Goal: Information Seeking & Learning: Learn about a topic

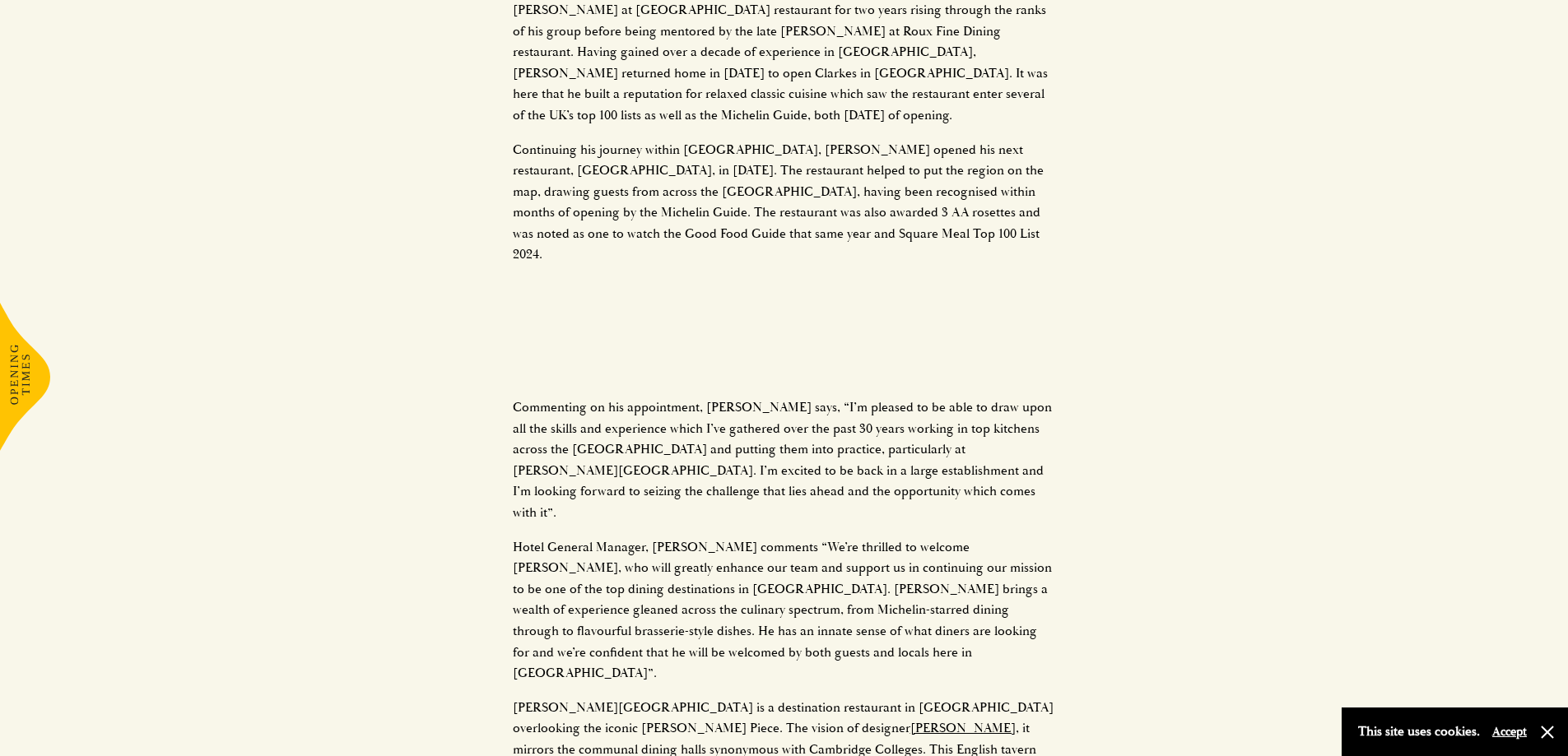
scroll to position [1564, 0]
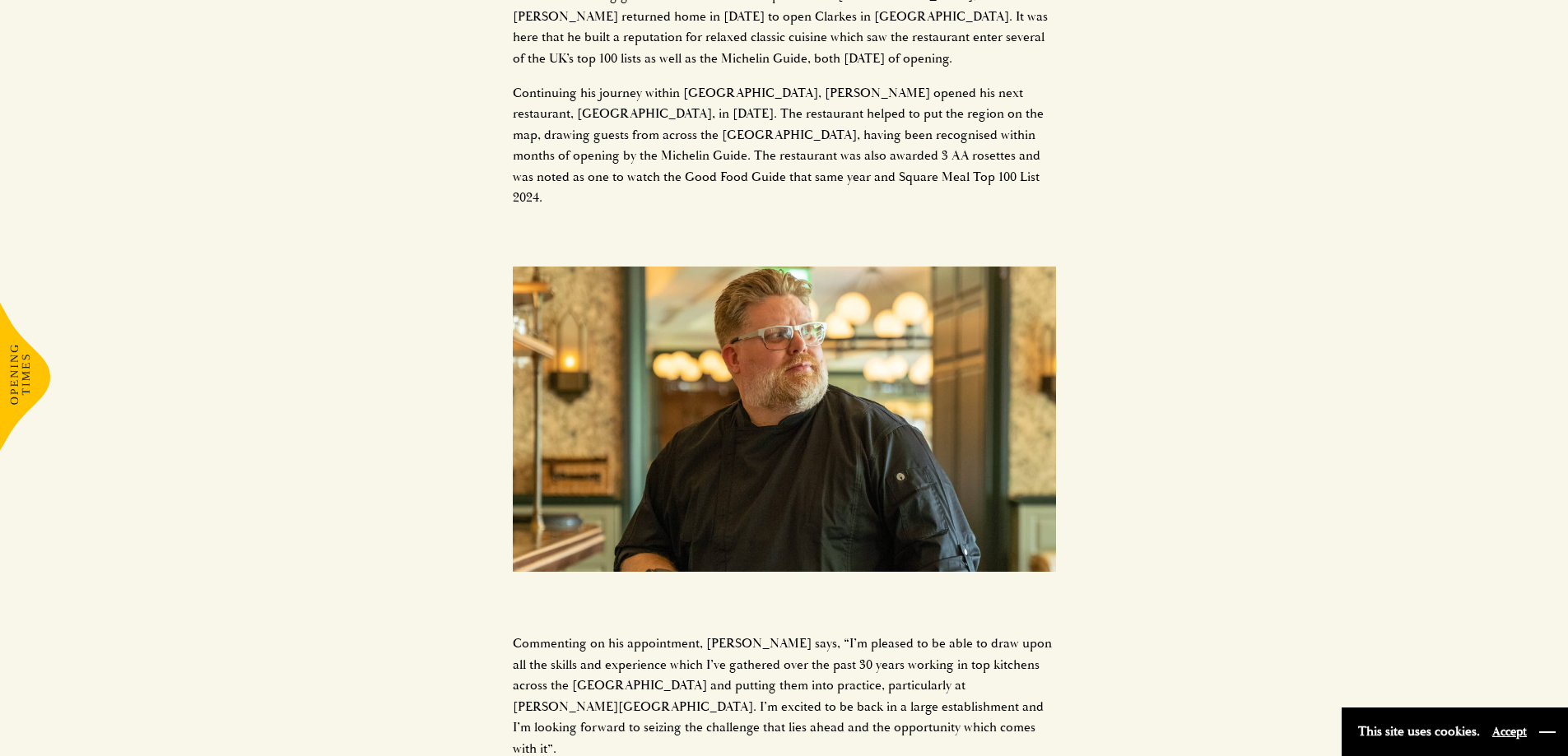
click at [1549, 733] on button "button" at bounding box center [1547, 733] width 17 height 17
click at [1309, 295] on div "University Arms, [GEOGRAPHIC_DATA] has appointed [PERSON_NAME] as its new Execu…" at bounding box center [784, 149] width 1568 height 2285
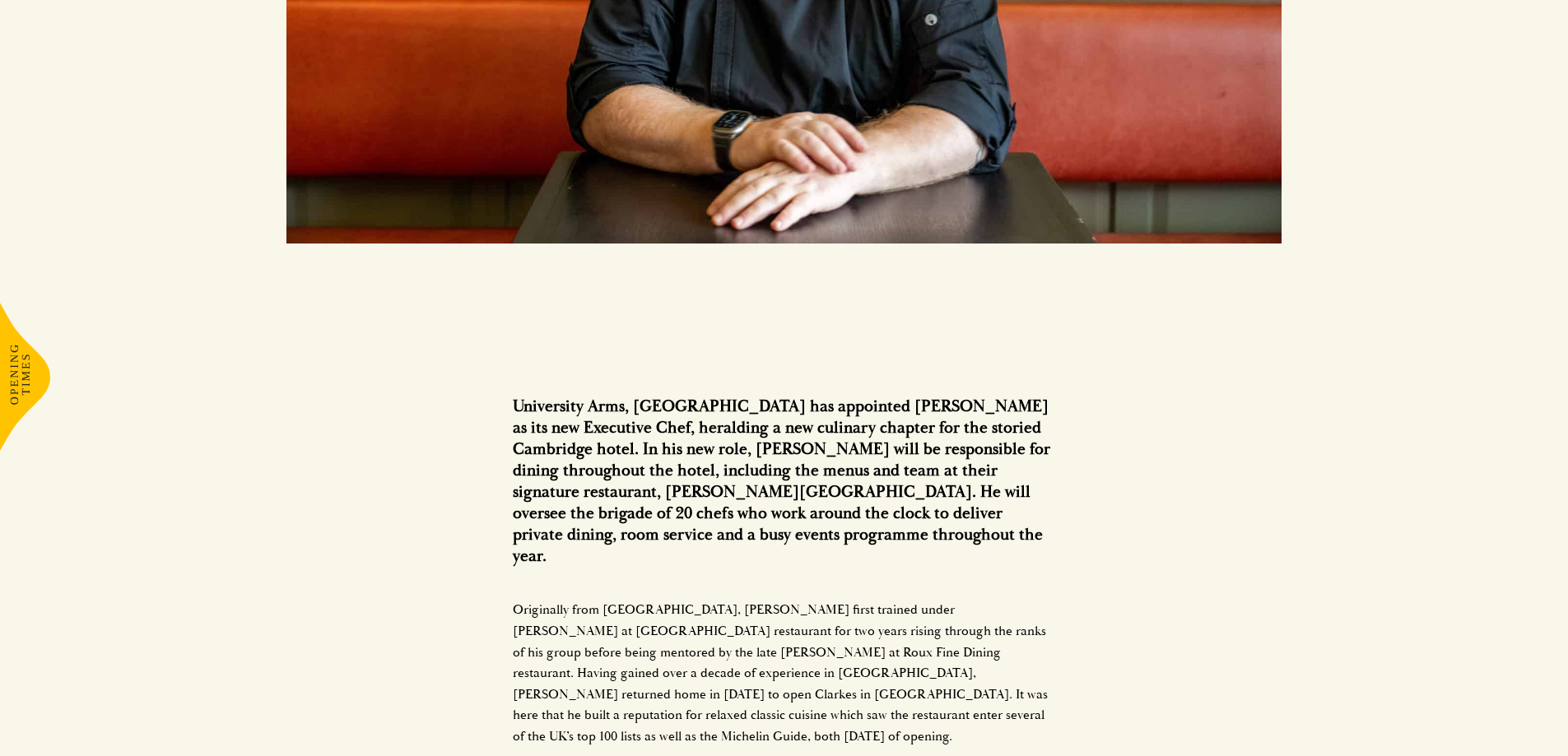
scroll to position [987, 0]
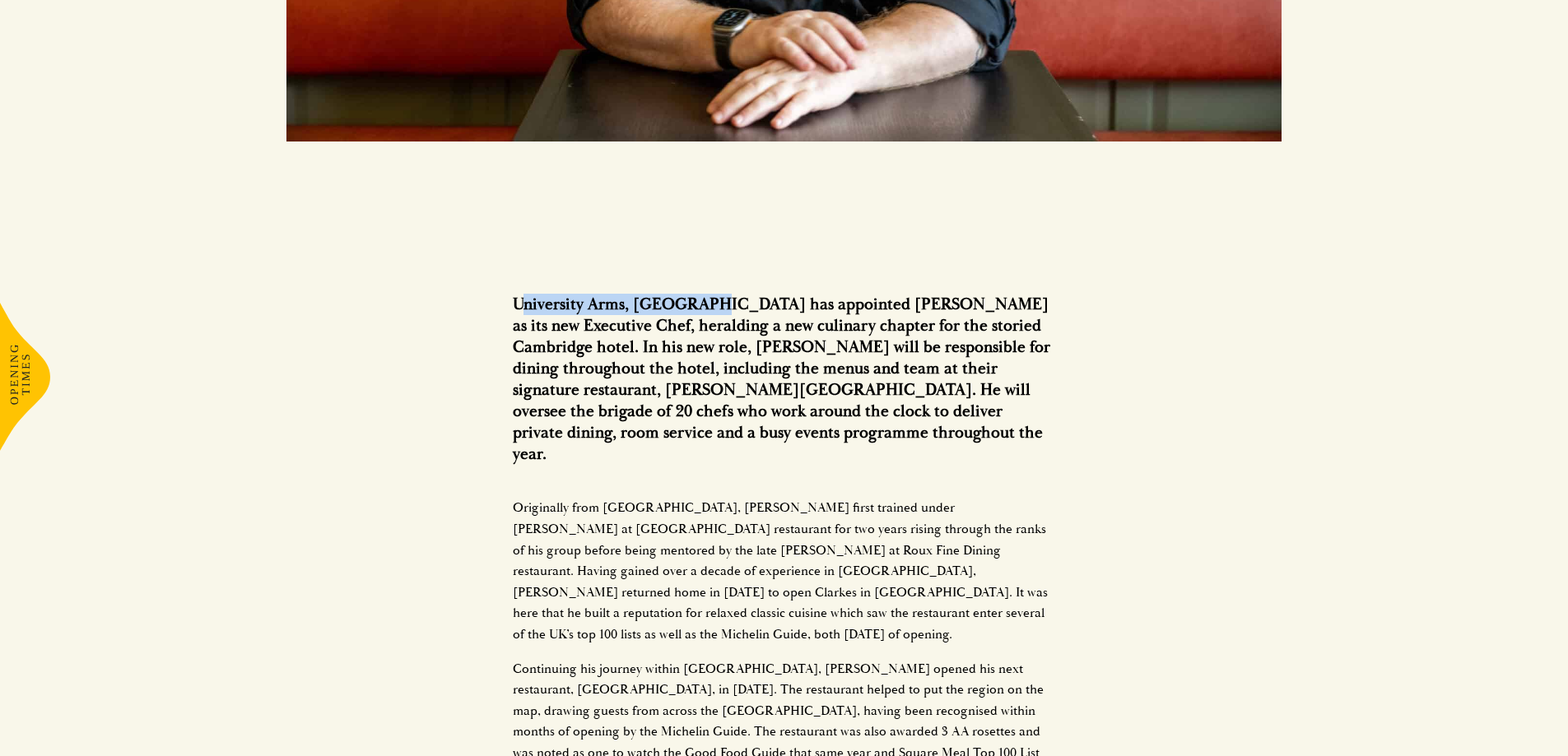
drag, startPoint x: 527, startPoint y: 209, endPoint x: 747, endPoint y: 218, distance: 220.2
click at [717, 294] on h3 "University Arms, [GEOGRAPHIC_DATA] has appointed [PERSON_NAME] as its new Execu…" at bounding box center [784, 379] width 543 height 171
click at [750, 294] on h3 "University Arms, [GEOGRAPHIC_DATA] has appointed [PERSON_NAME] as its new Execu…" at bounding box center [784, 379] width 543 height 171
drag, startPoint x: 340, startPoint y: 183, endPoint x: 595, endPoint y: 192, distance: 255.2
click at [574, 183] on div "University Arms, [GEOGRAPHIC_DATA] has appointed [PERSON_NAME] as its new Execu…" at bounding box center [784, 725] width 1568 height 2285
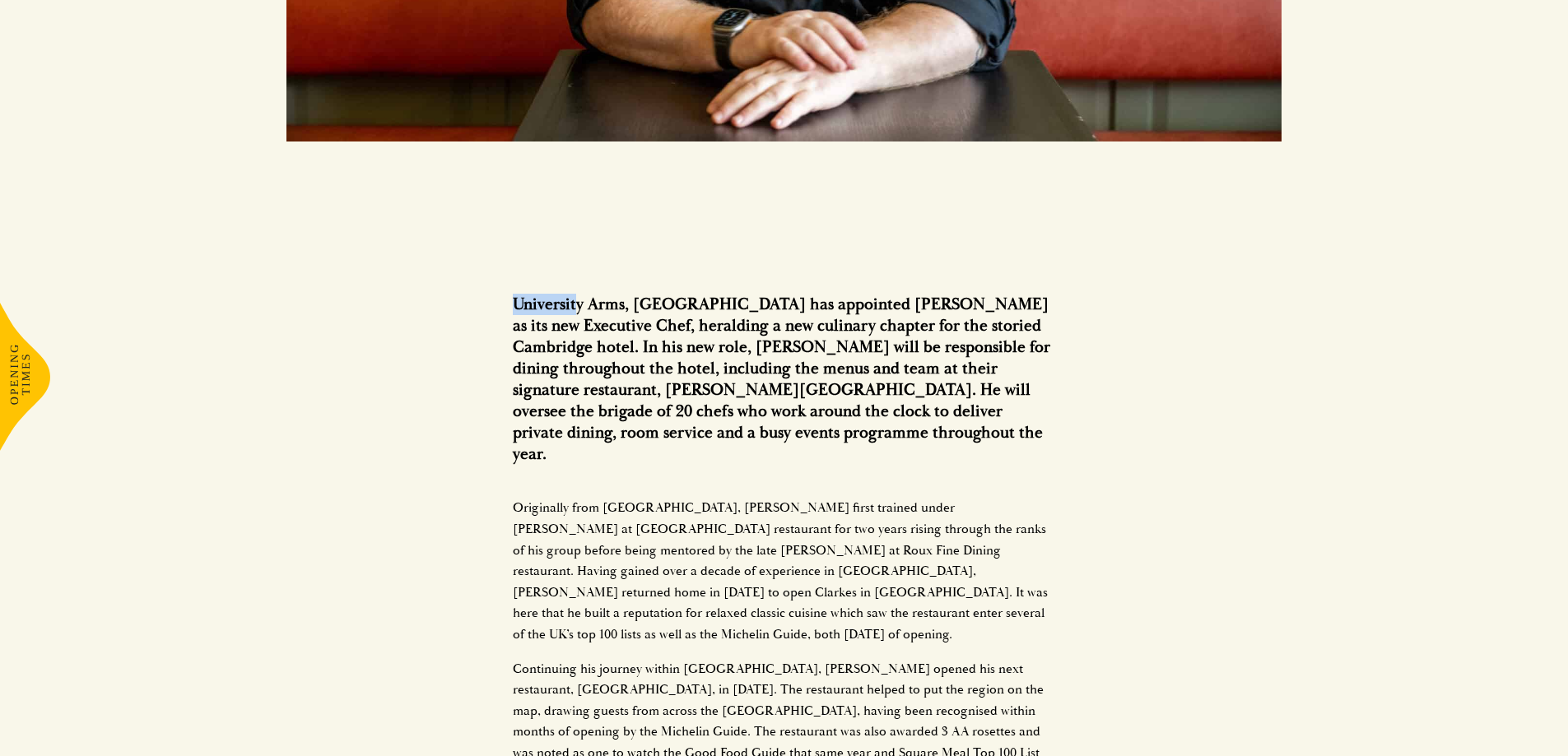
click at [482, 207] on div "University Arms, [GEOGRAPHIC_DATA] has appointed [PERSON_NAME] as its new Execu…" at bounding box center [784, 725] width 1568 height 2285
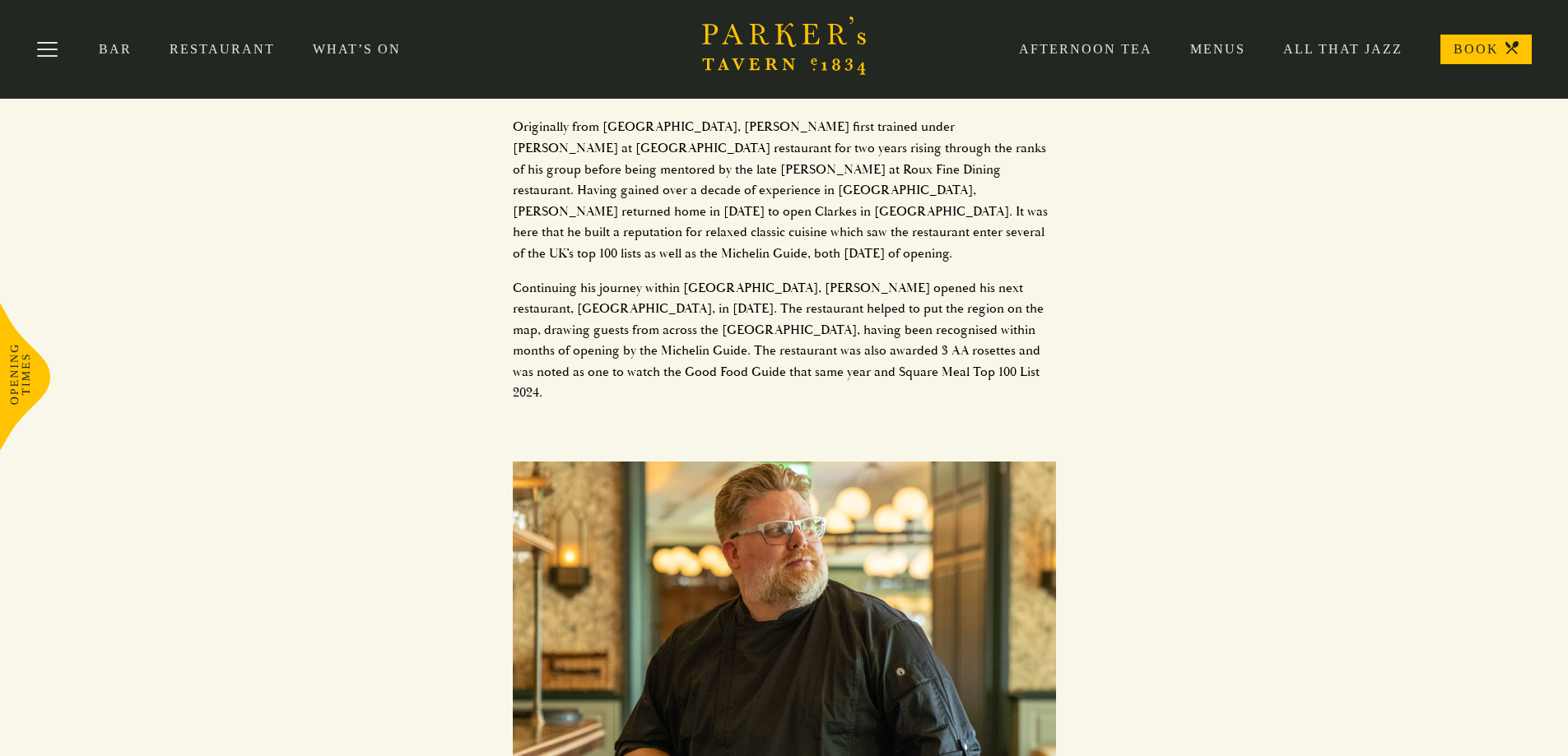
scroll to position [1317, 0]
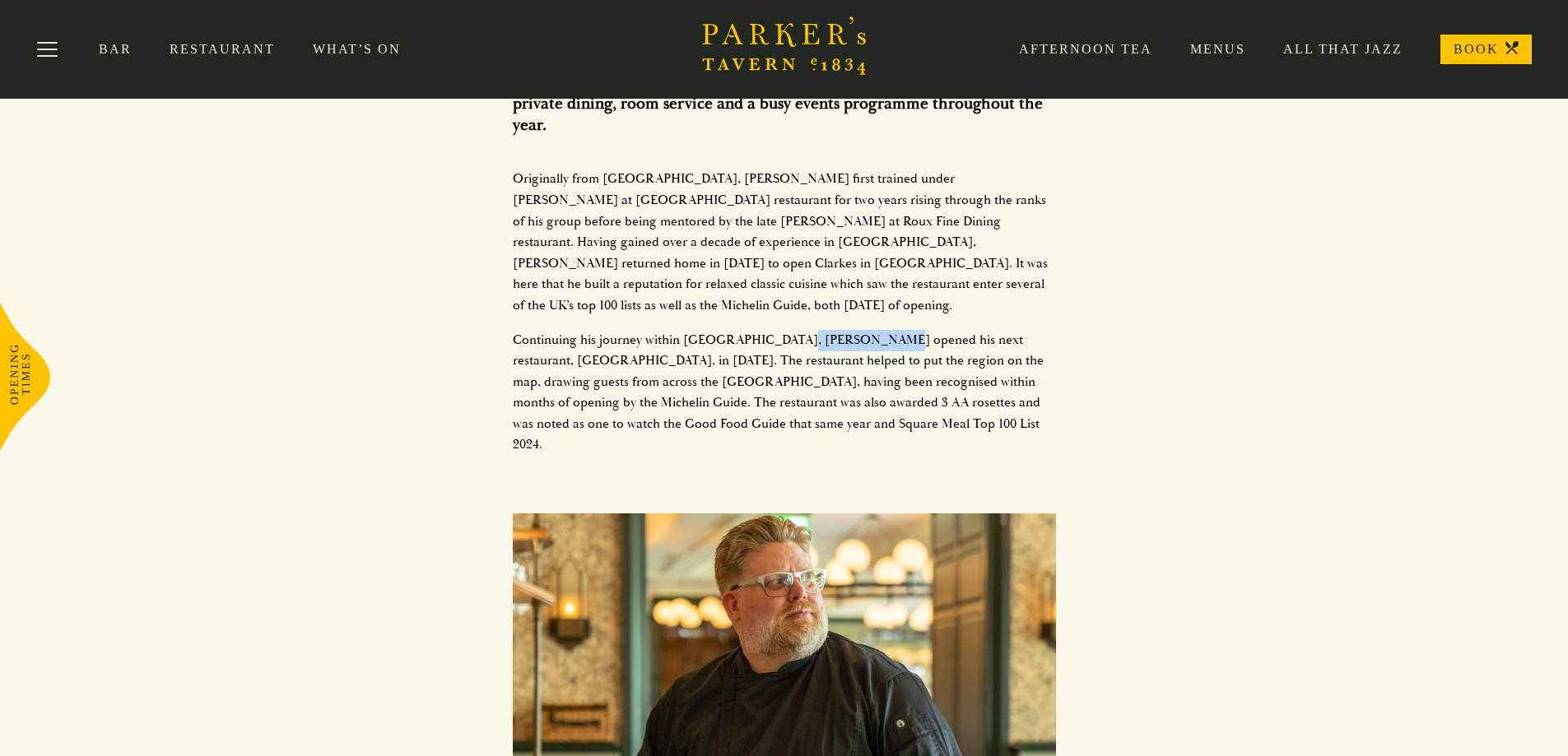
drag, startPoint x: 786, startPoint y: 208, endPoint x: 867, endPoint y: 200, distance: 81.4
click at [867, 330] on p "Continuing his journey within [GEOGRAPHIC_DATA], [PERSON_NAME] opened his next …" at bounding box center [784, 392] width 543 height 126
click at [649, 330] on p "Continuing his journey within [GEOGRAPHIC_DATA], [PERSON_NAME] opened his next …" at bounding box center [784, 392] width 543 height 126
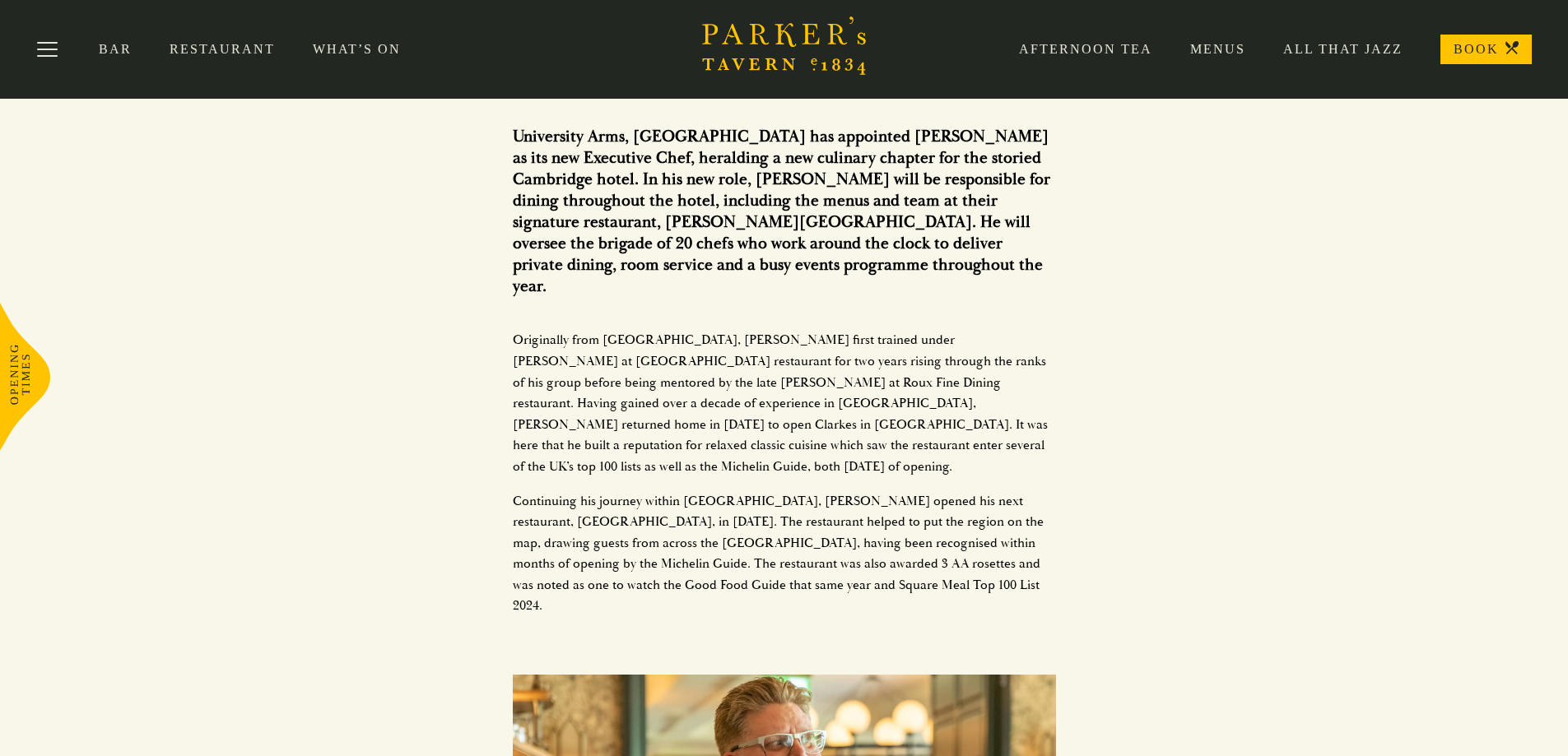
scroll to position [1153, 0]
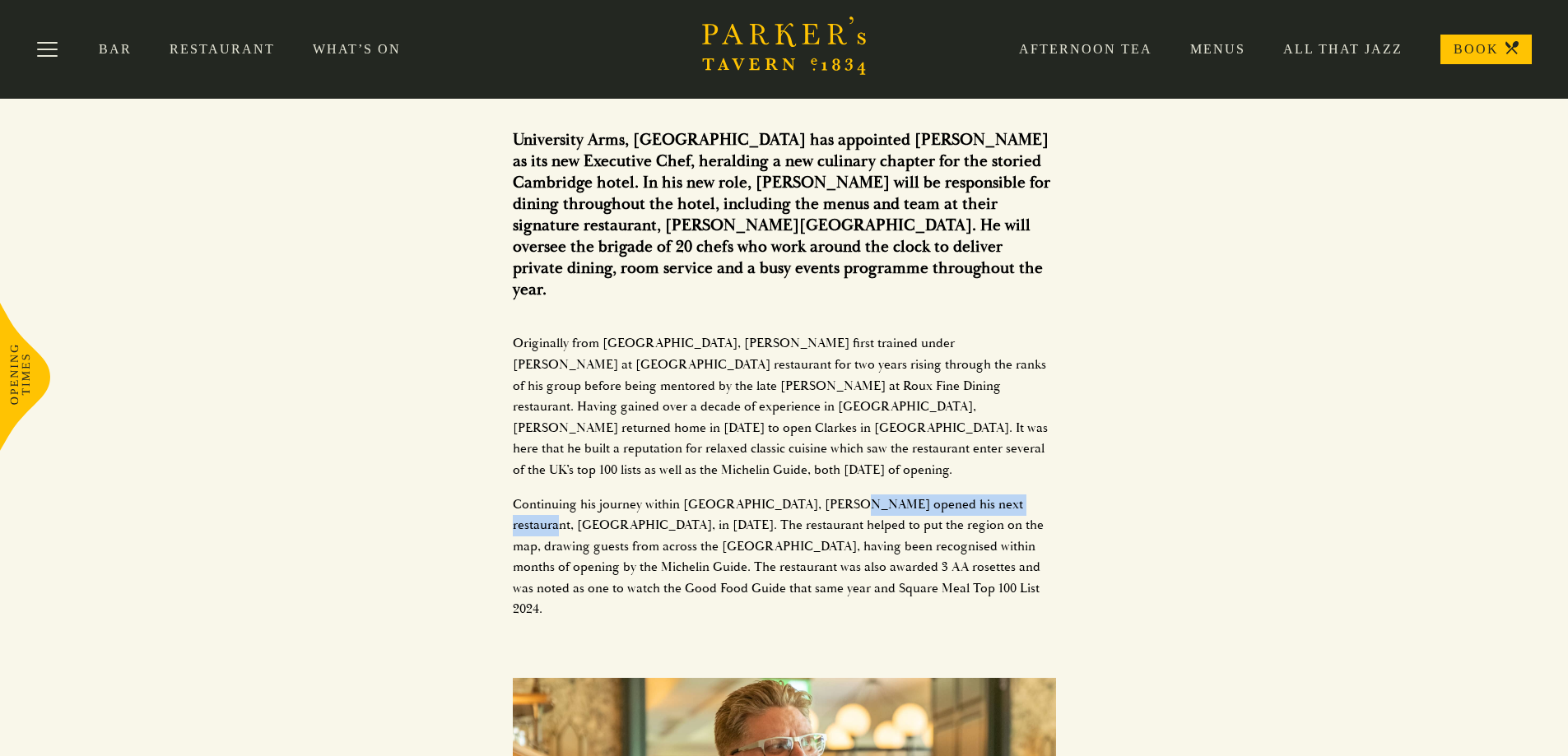
drag, startPoint x: 1005, startPoint y: 372, endPoint x: 752, endPoint y: 387, distance: 253.4
click at [835, 495] on p "Continuing his journey within [GEOGRAPHIC_DATA], [PERSON_NAME] opened his next …" at bounding box center [784, 558] width 543 height 126
click at [744, 495] on p "Continuing his journey within [GEOGRAPHIC_DATA], [PERSON_NAME] opened his next …" at bounding box center [784, 558] width 543 height 126
drag, startPoint x: 959, startPoint y: 371, endPoint x: 1001, endPoint y: 373, distance: 42.0
click at [1001, 495] on p "Continuing his journey within [GEOGRAPHIC_DATA], [PERSON_NAME] opened his next …" at bounding box center [784, 558] width 543 height 126
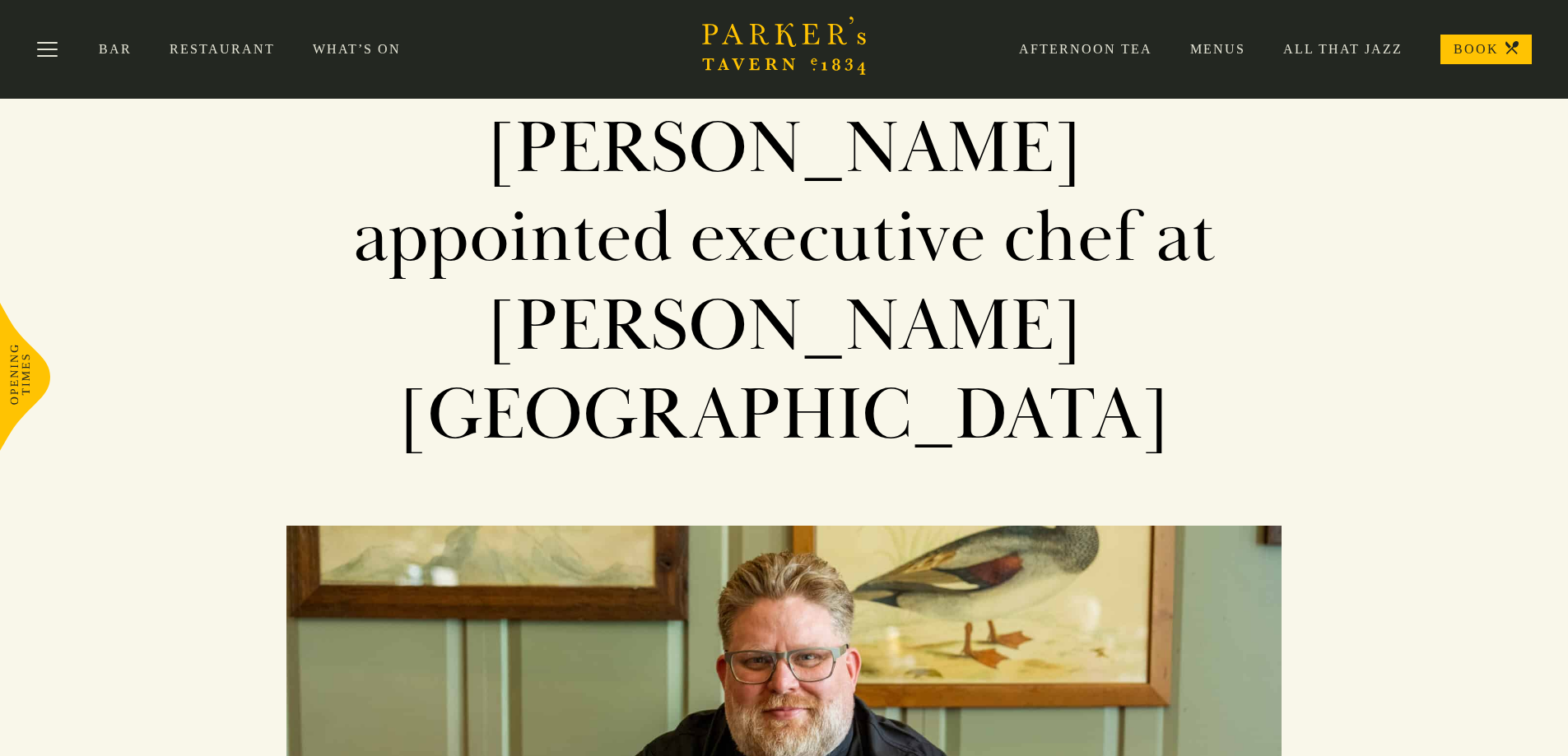
scroll to position [0, 0]
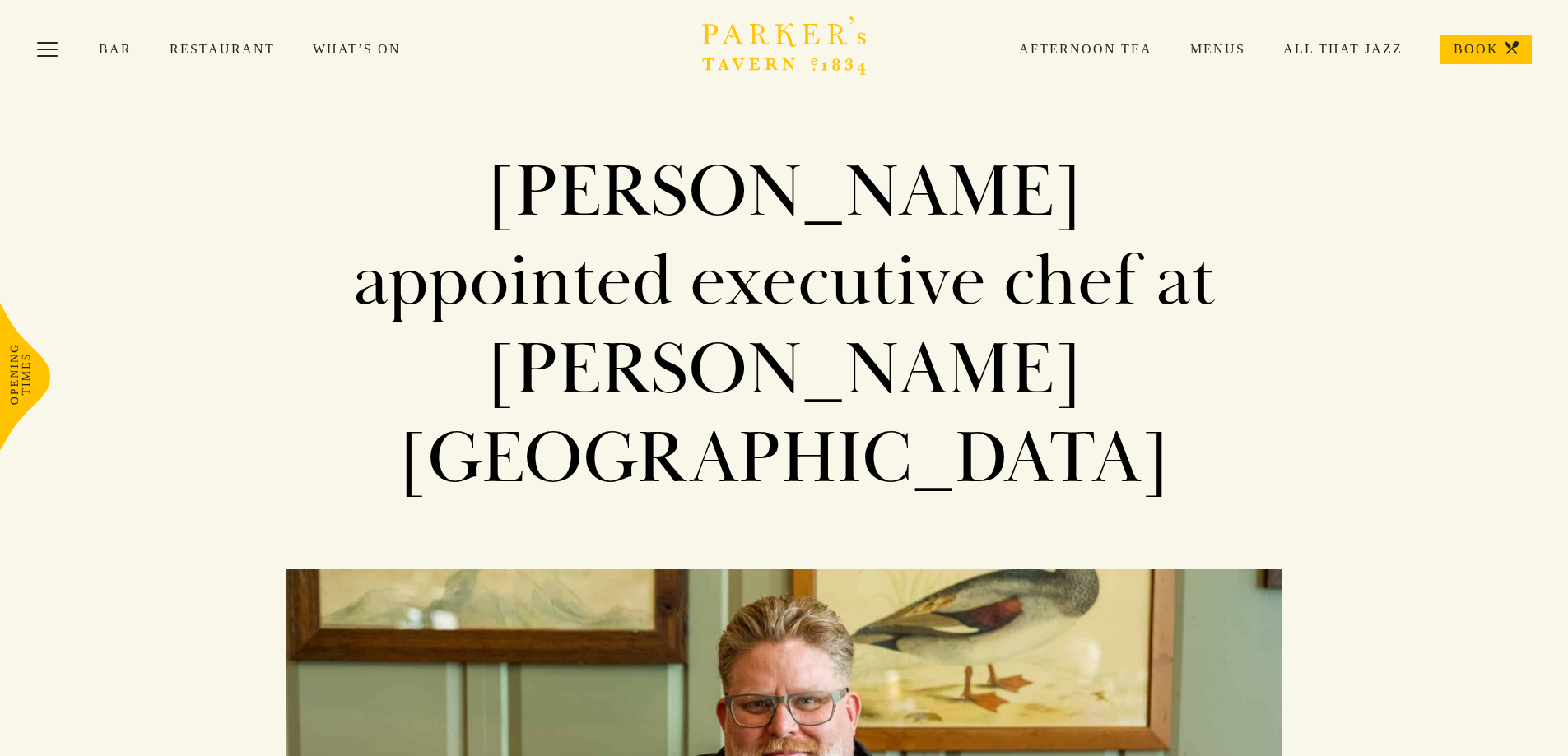
click at [340, 46] on link "What’s On" at bounding box center [376, 50] width 126 height 17
click at [674, 224] on h1 "[PERSON_NAME] appointed executive chef at [PERSON_NAME][GEOGRAPHIC_DATA]" at bounding box center [784, 326] width 881 height 355
